Goal: Find specific page/section: Find specific page/section

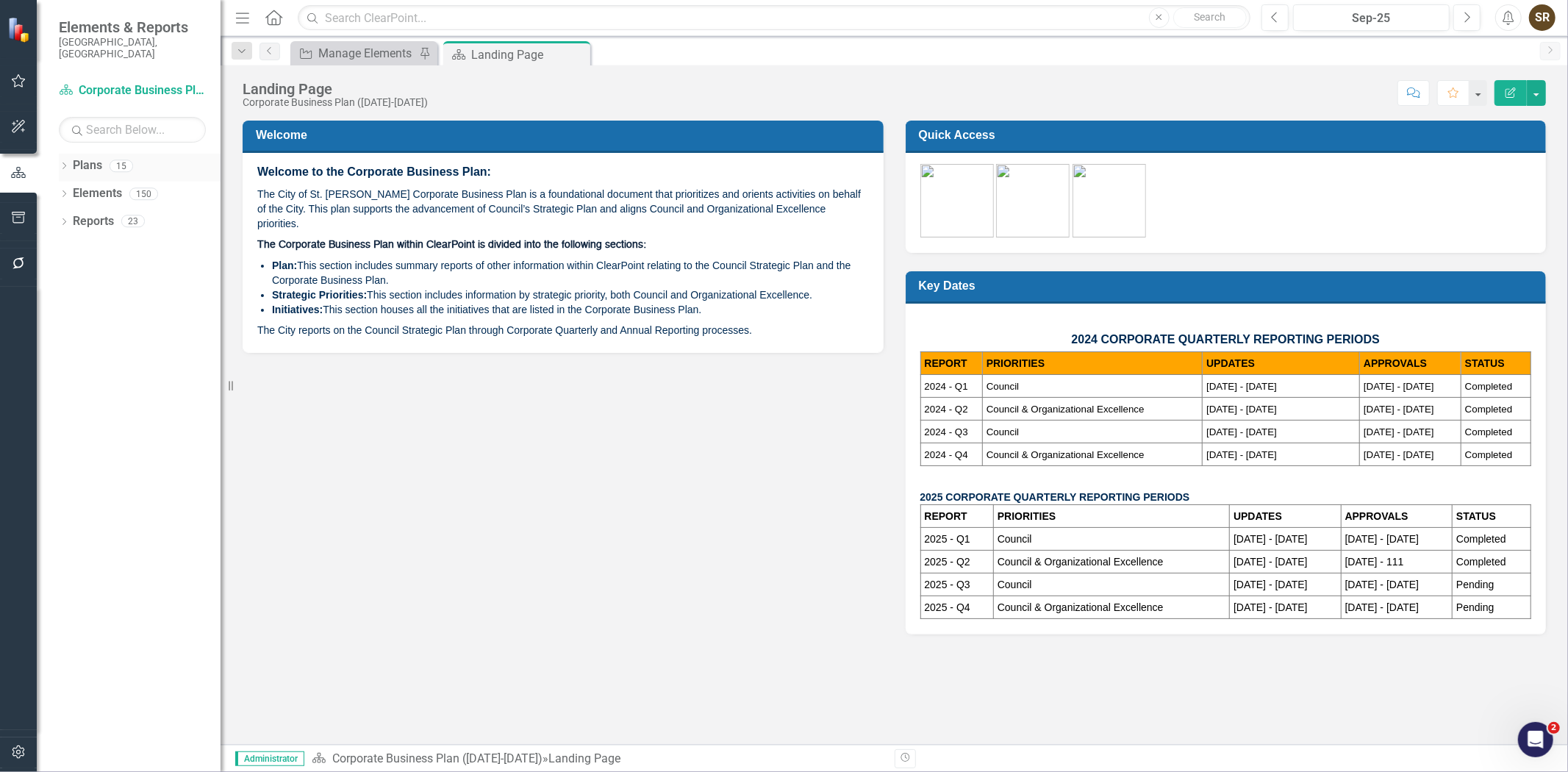
click at [66, 163] on icon "Dropdown" at bounding box center [64, 167] width 11 height 8
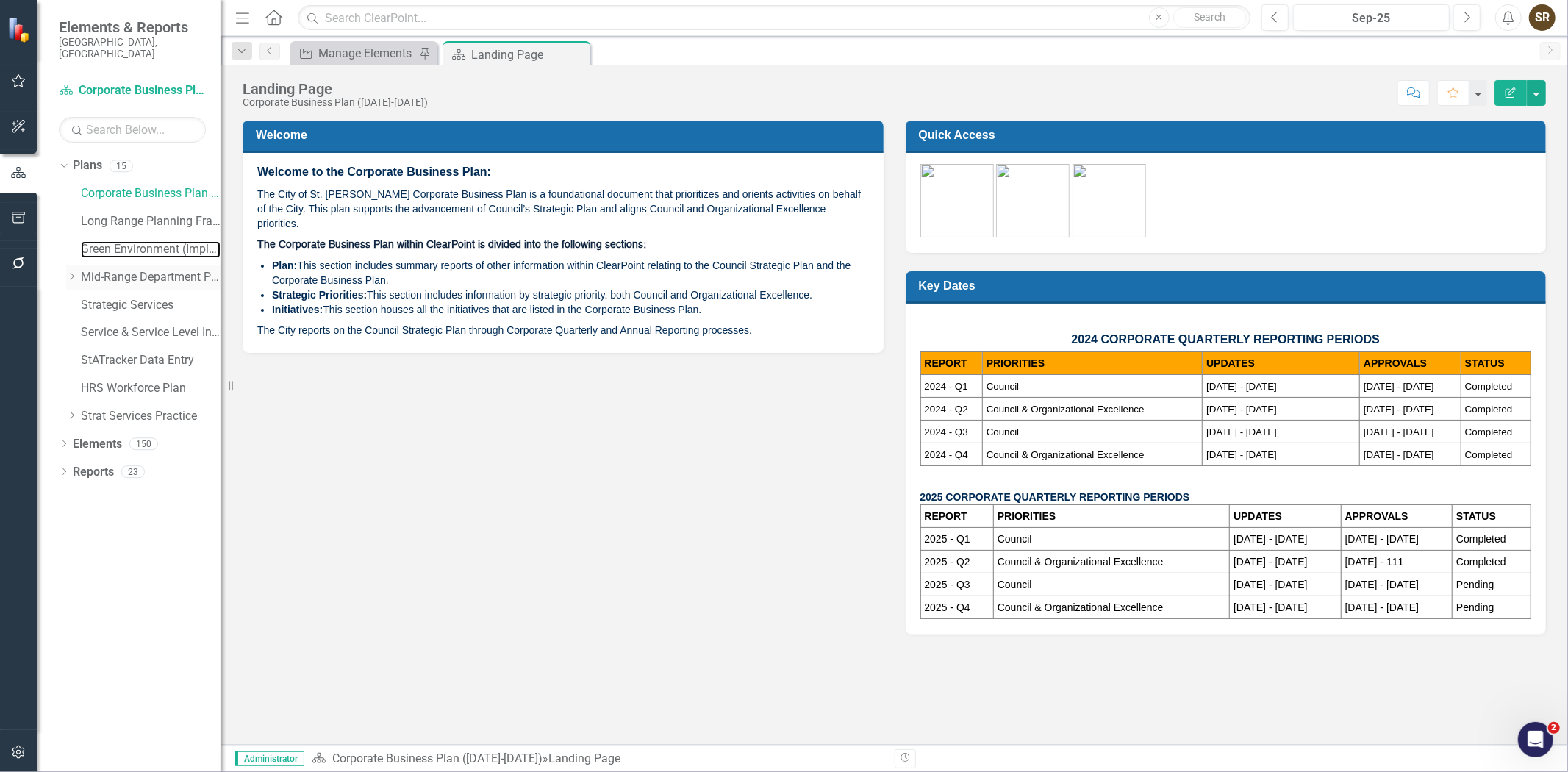
drag, startPoint x: 116, startPoint y: 243, endPoint x: 107, endPoint y: 259, distance: 18.4
click at [117, 243] on link "Green Environment (Implementation)" at bounding box center [151, 249] width 139 height 17
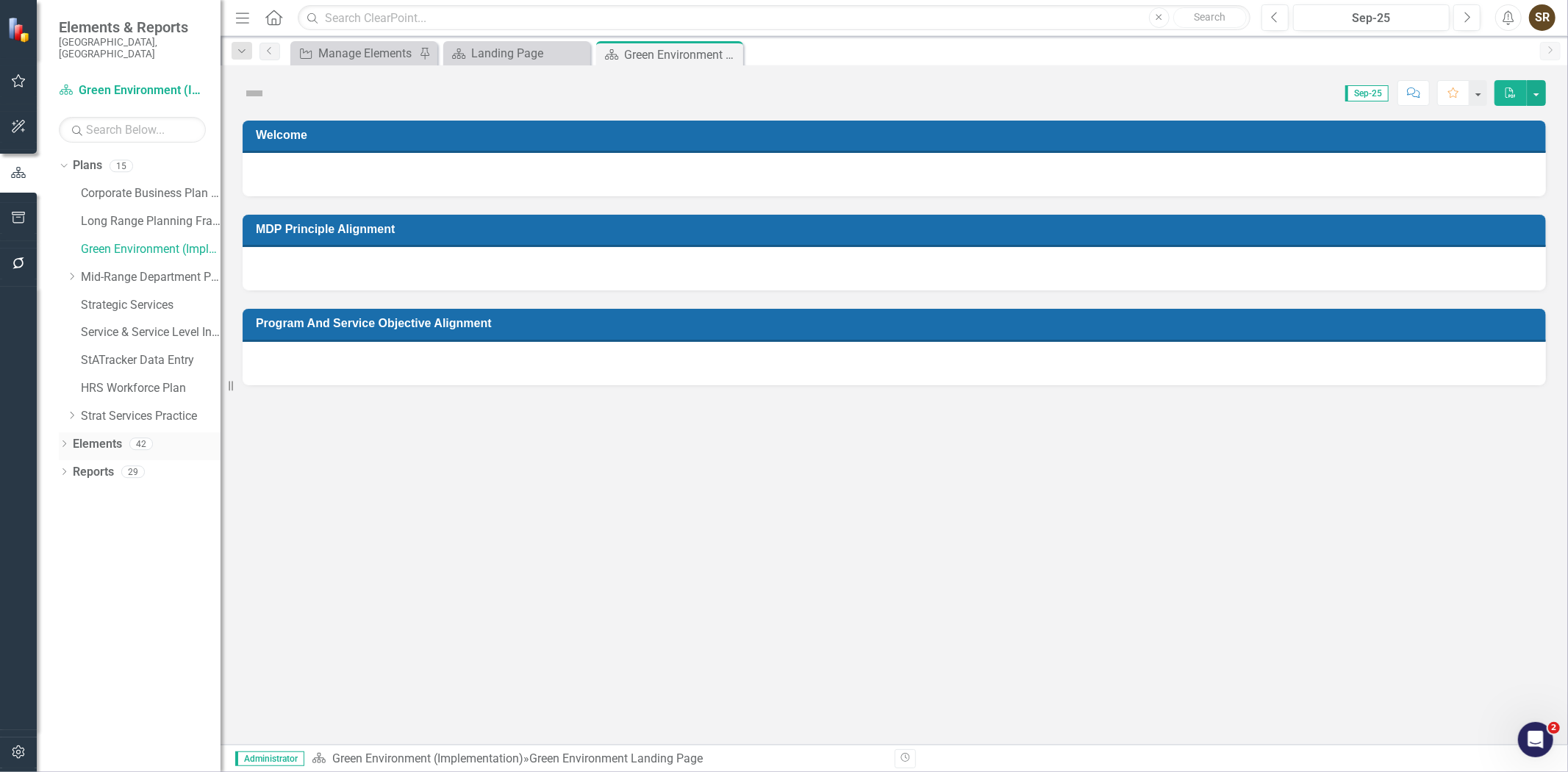
click at [62, 441] on icon "Dropdown" at bounding box center [64, 445] width 11 height 8
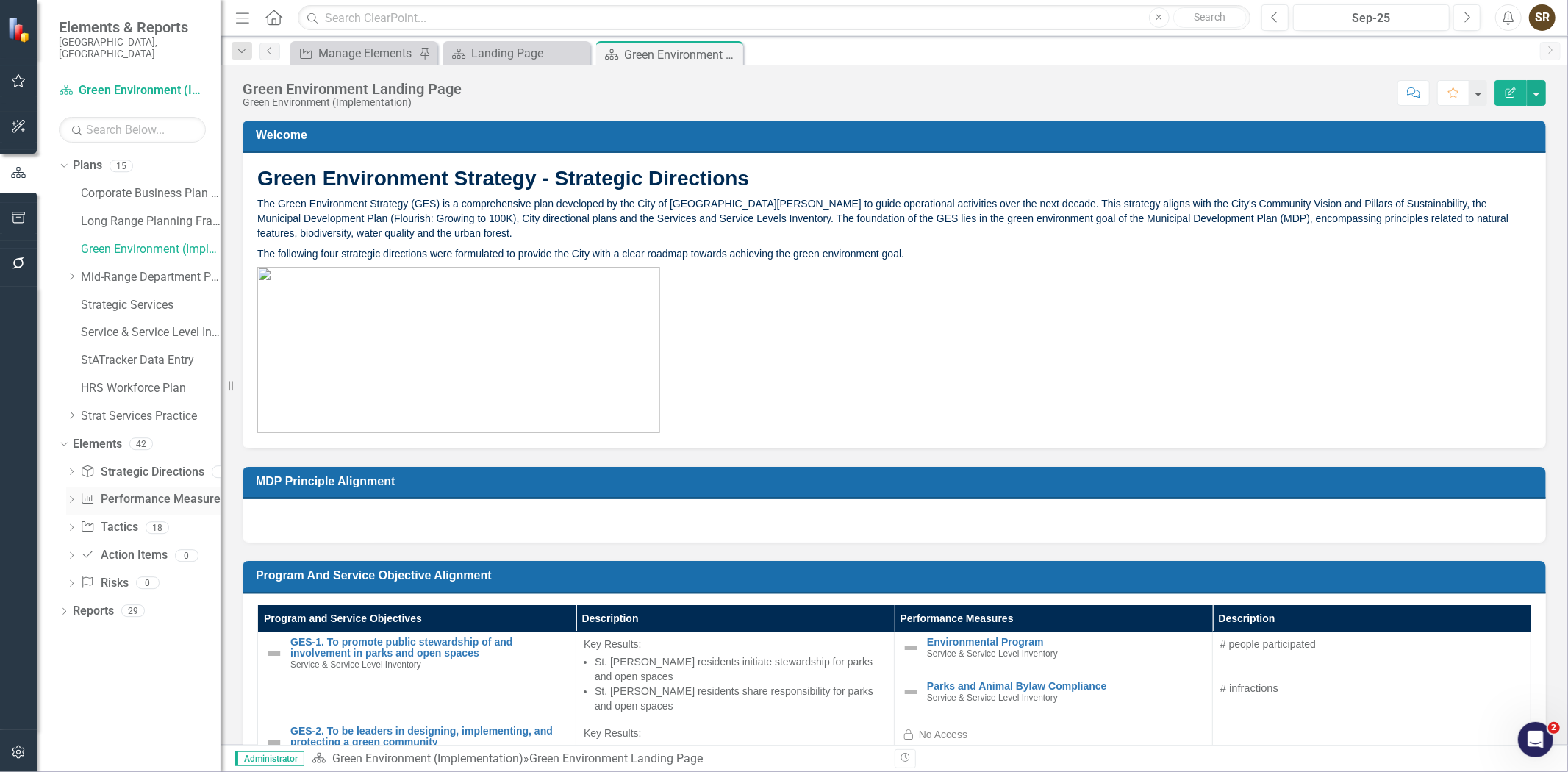
click at [109, 491] on link "Performance Measure Performance Measures" at bounding box center [153, 500] width 145 height 17
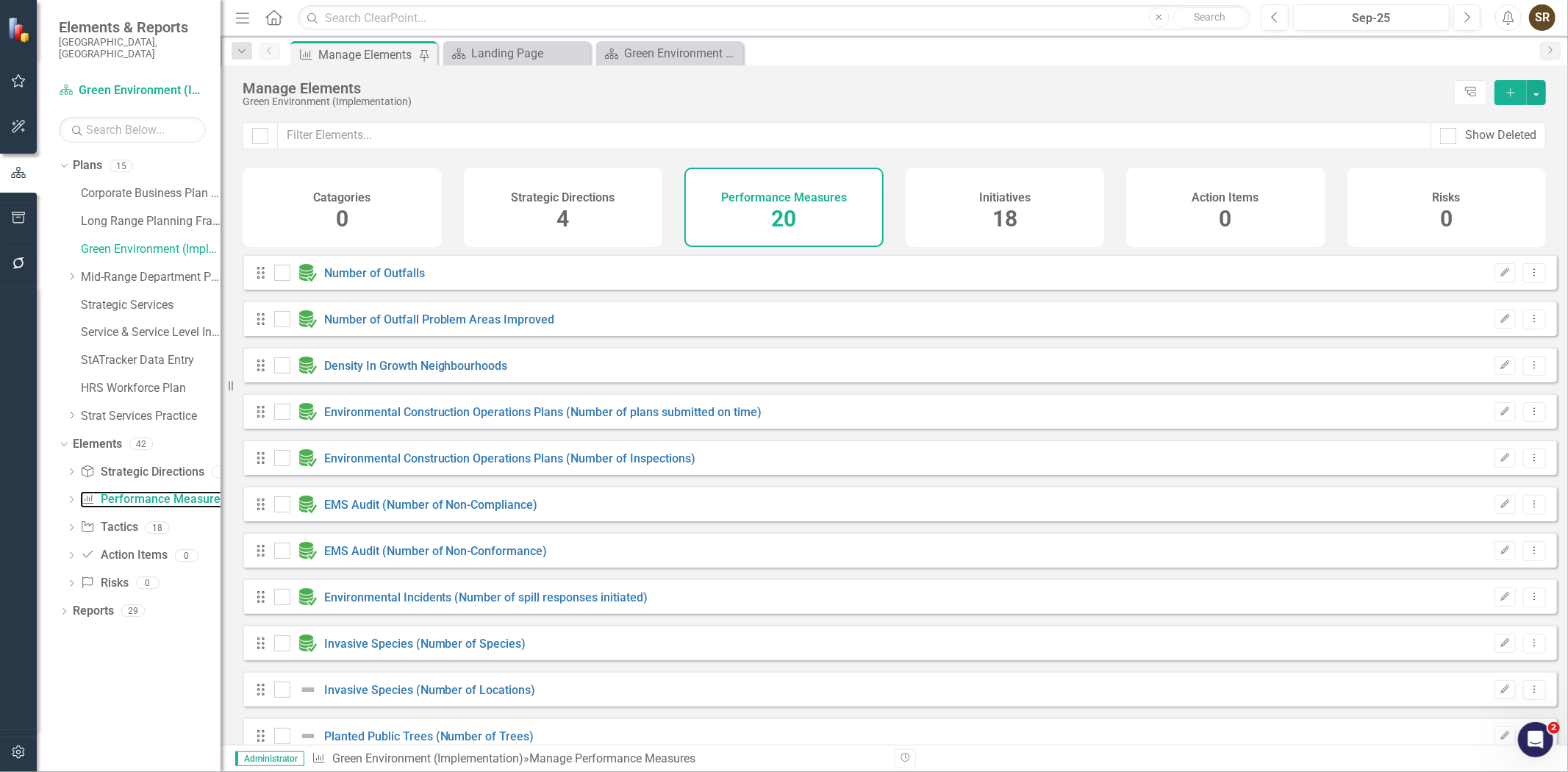
checkbox input "false"
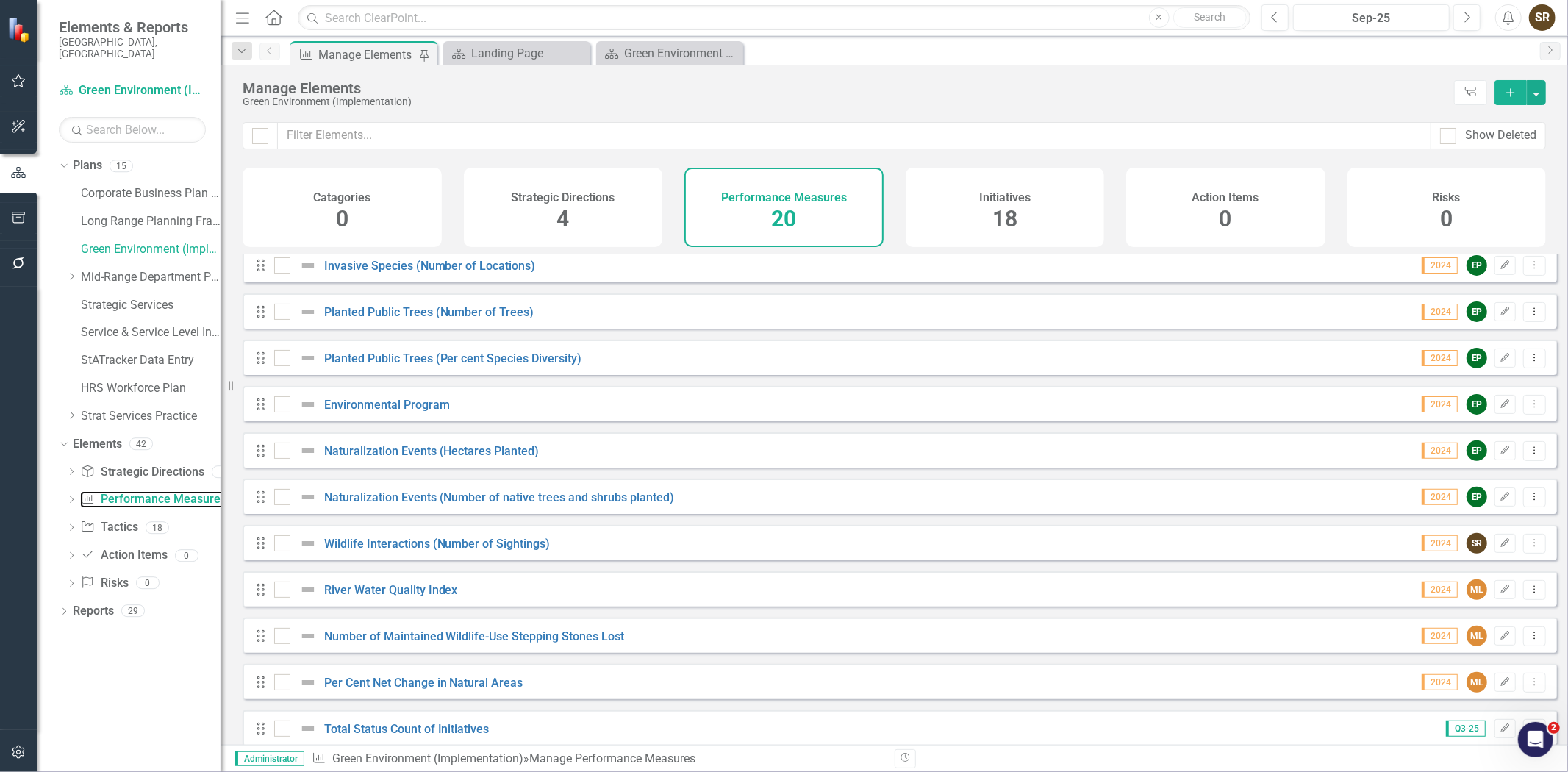
scroll to position [446, 0]
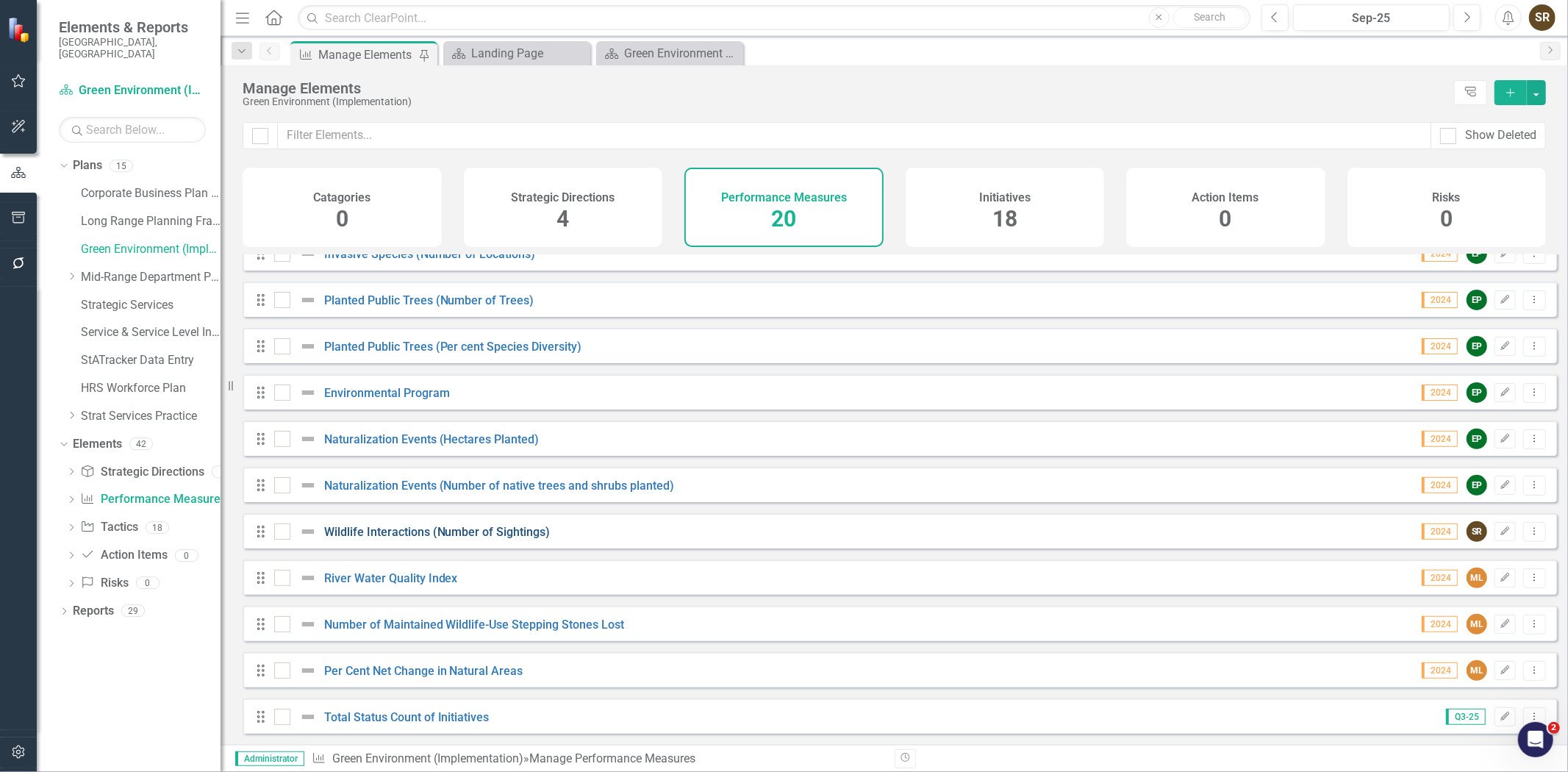
click at [439, 533] on link "Wildlife Interactions (Number of Sightings)" at bounding box center [436, 532] width 226 height 14
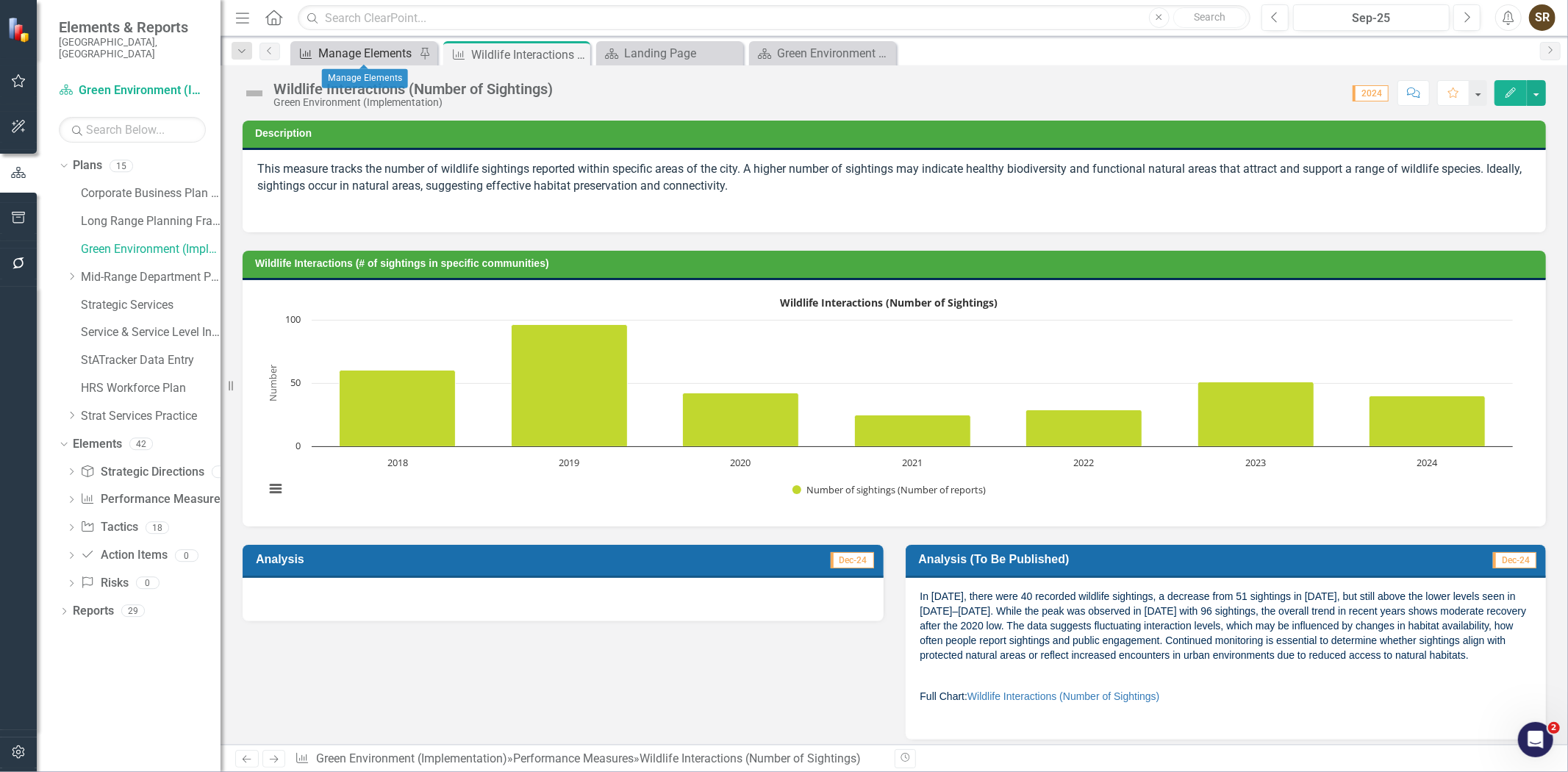
click at [362, 45] on div "Manage Elements" at bounding box center [367, 53] width 97 height 18
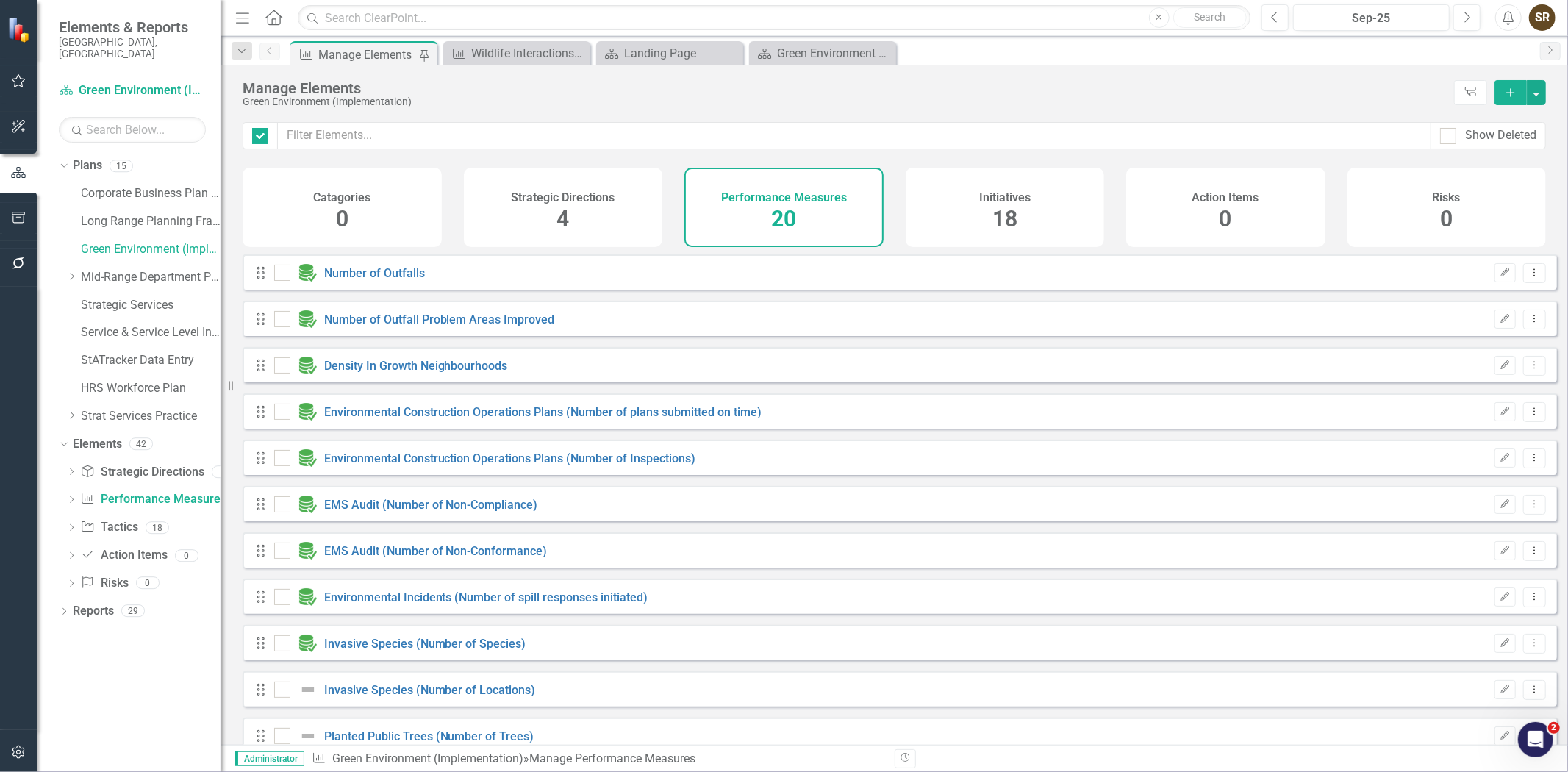
checkbox input "false"
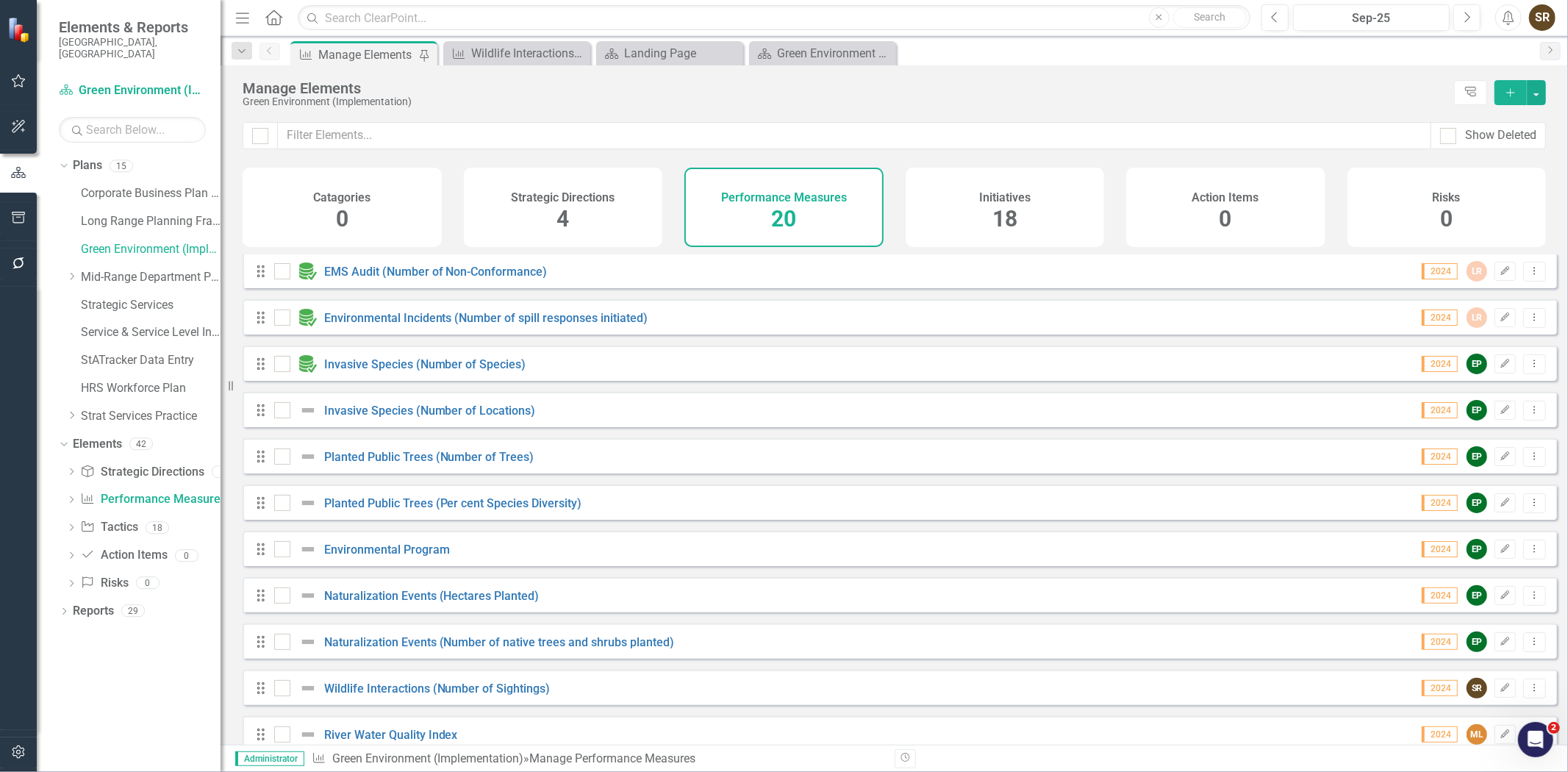
scroll to position [288, 0]
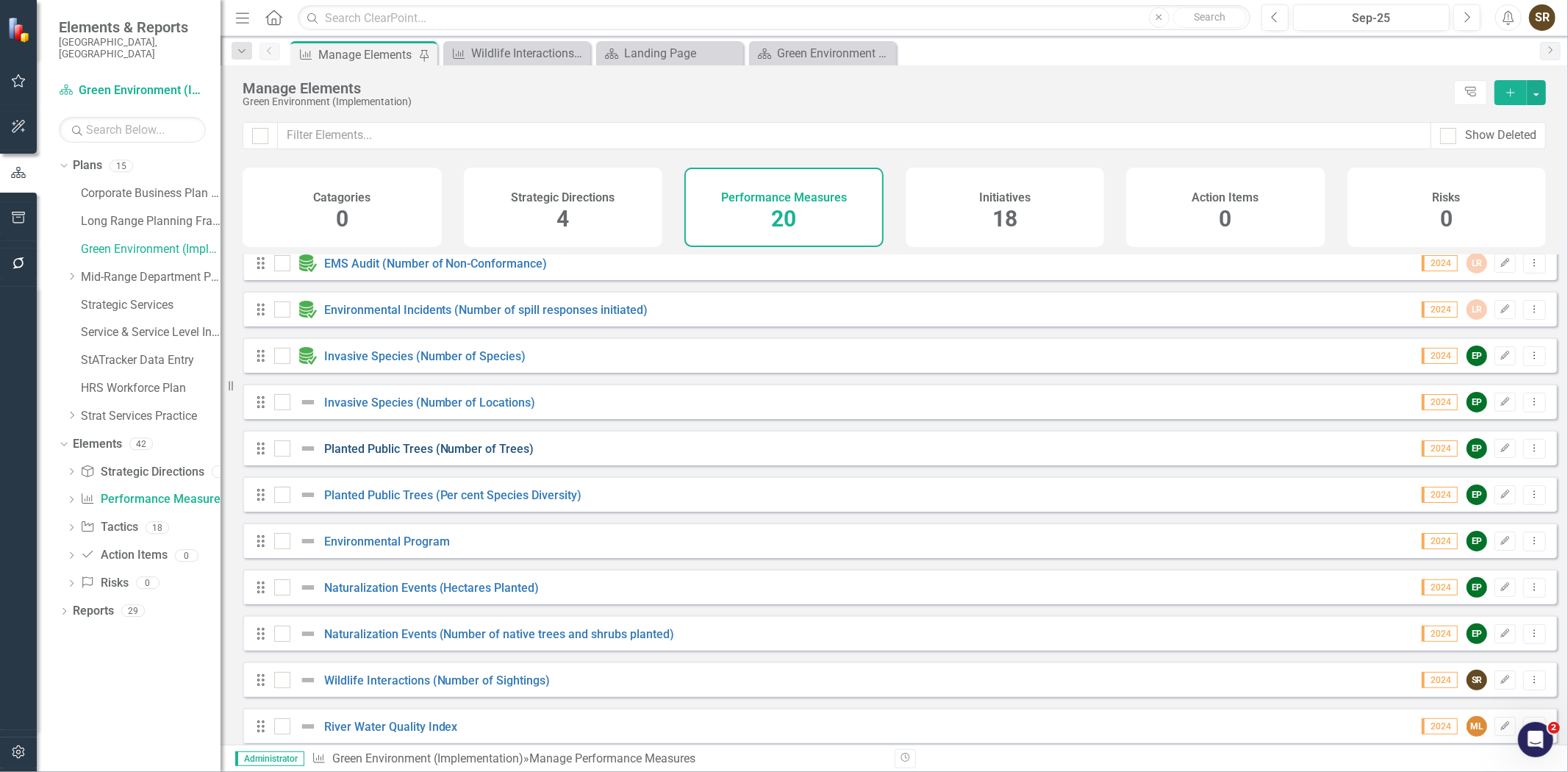
click at [468, 453] on link "Planted Public Trees (Number of Trees)" at bounding box center [429, 449] width 210 height 14
